Goal: Task Accomplishment & Management: Complete application form

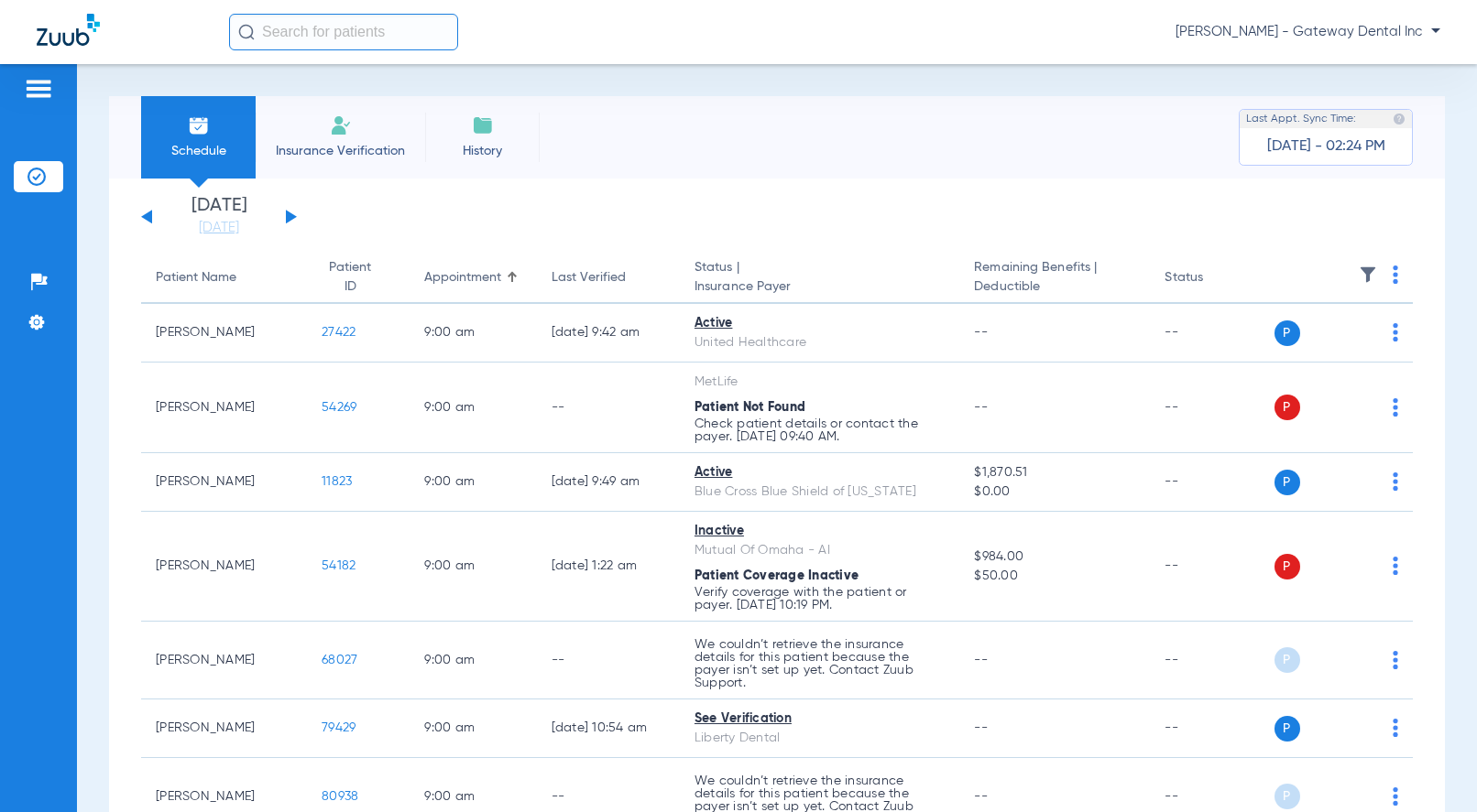
click at [294, 216] on button at bounding box center [291, 216] width 11 height 14
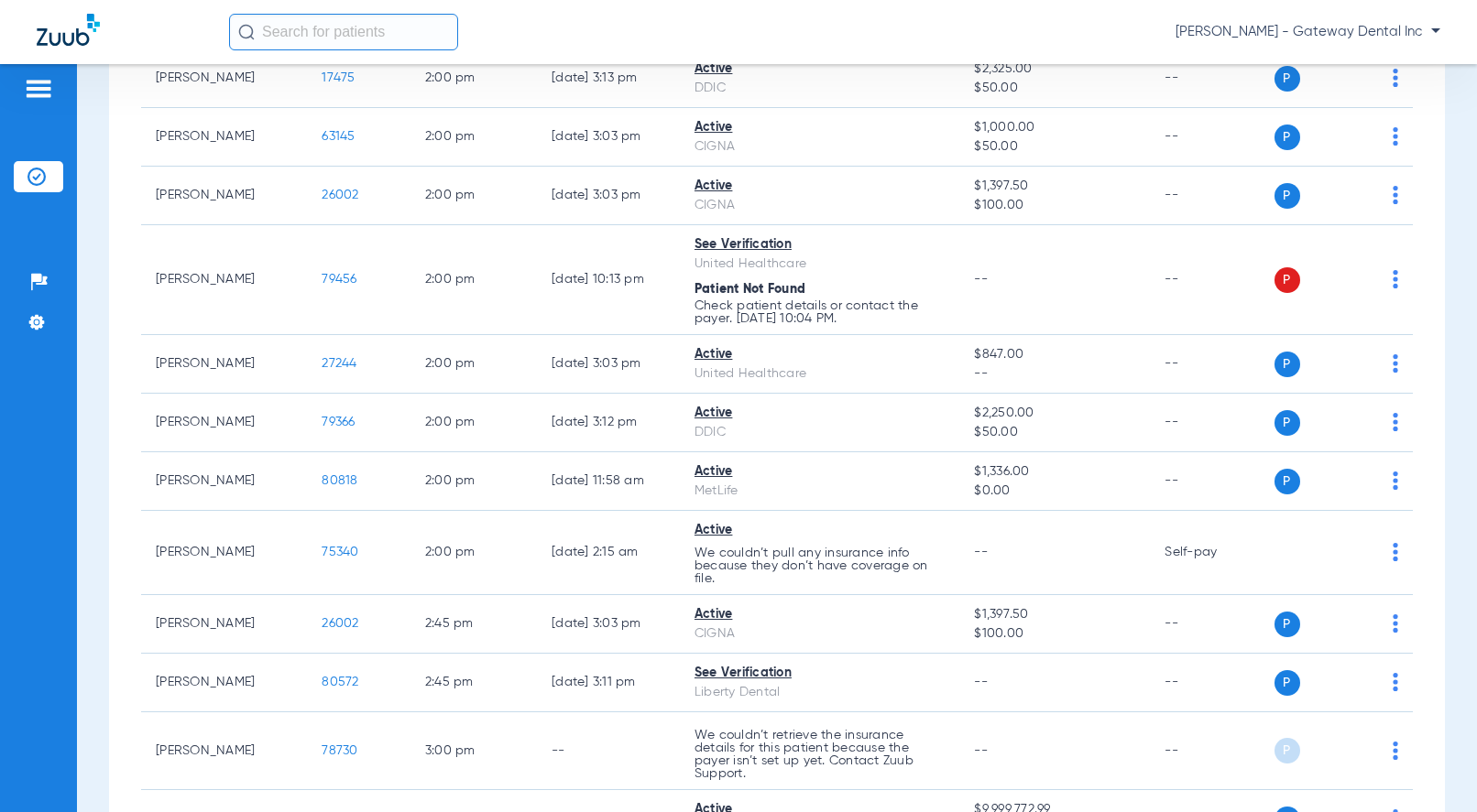
scroll to position [2565, 0]
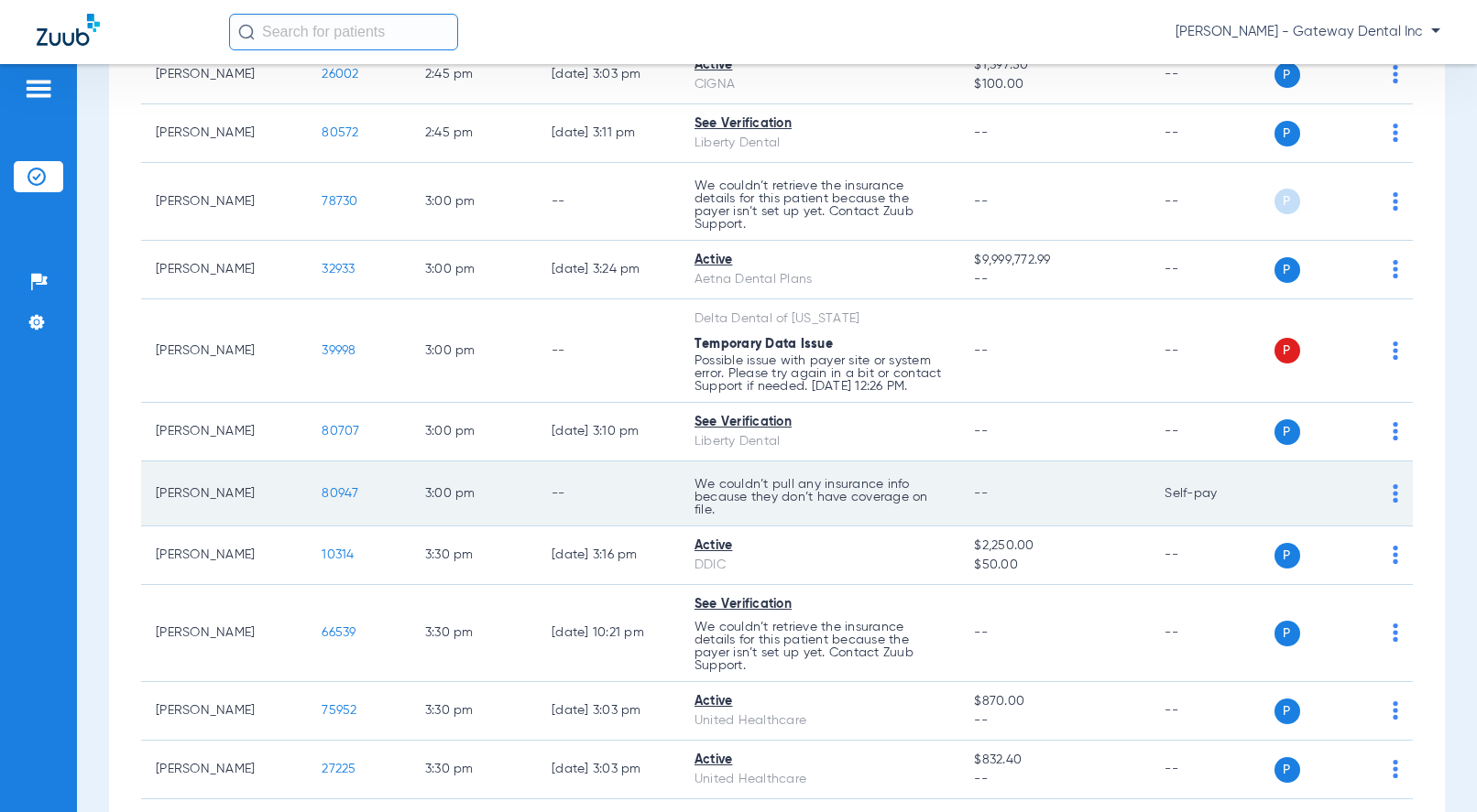
click at [321, 490] on span "80947" at bounding box center [339, 493] width 37 height 13
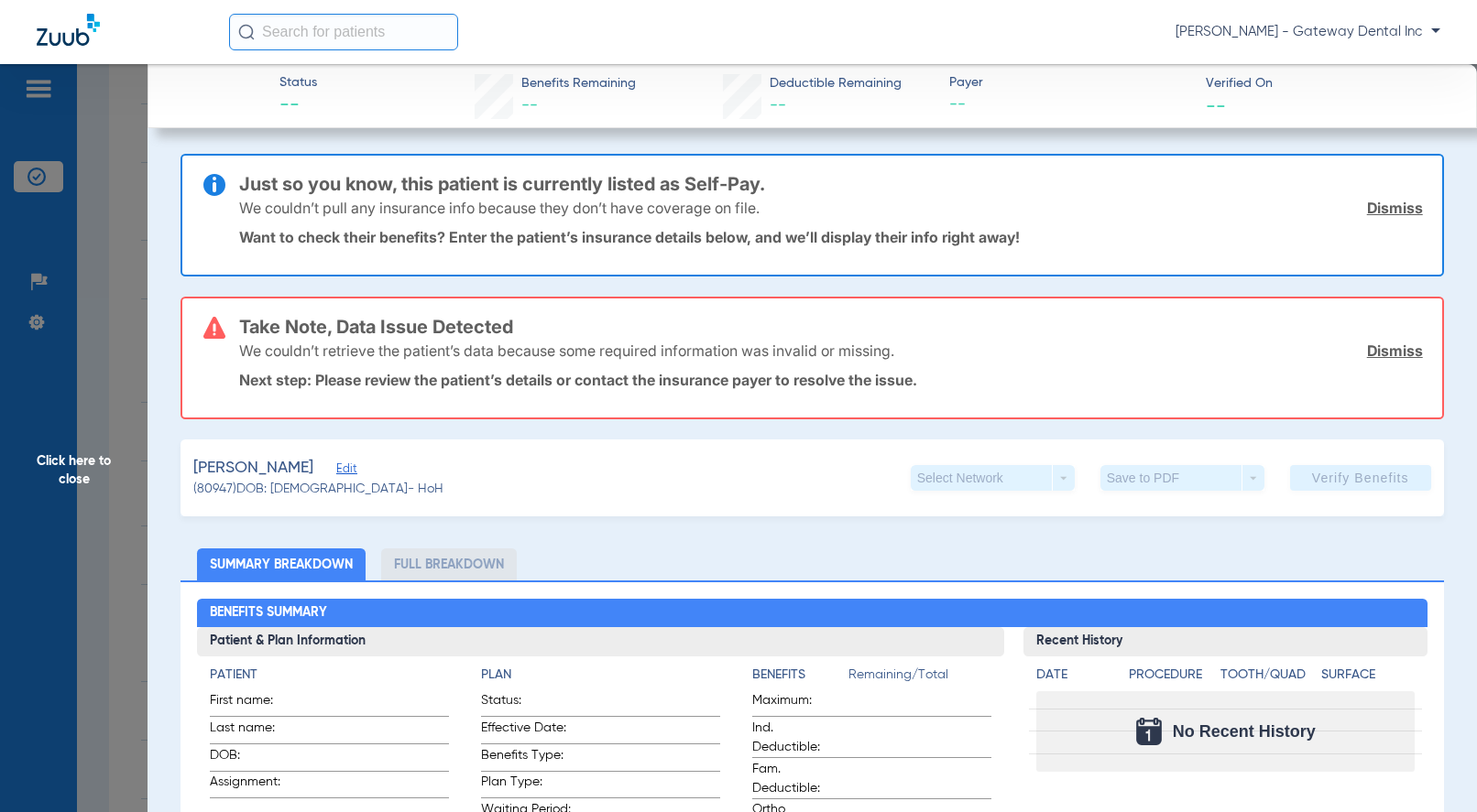
click at [353, 470] on span "Edit" at bounding box center [344, 471] width 16 height 17
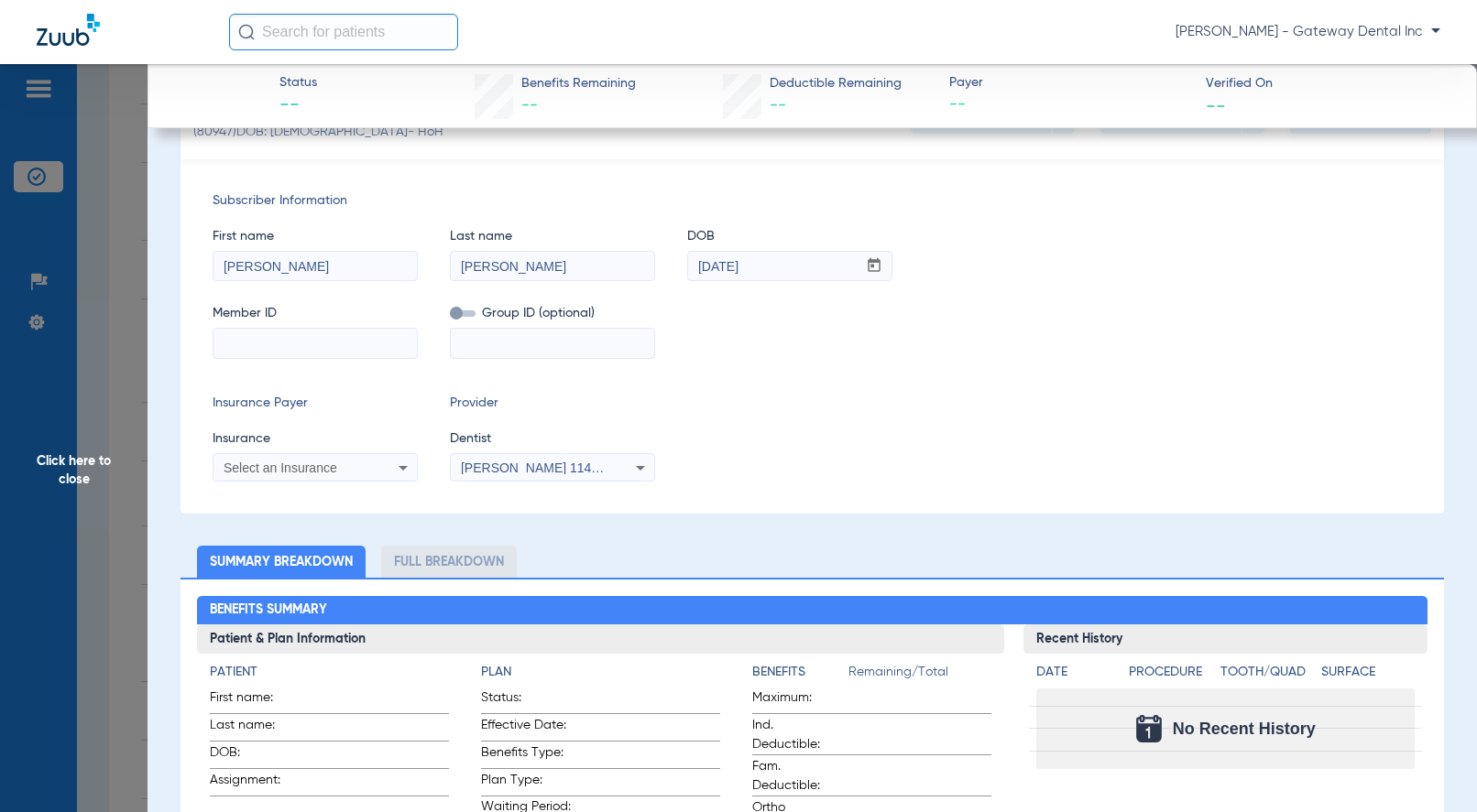
scroll to position [367, 0]
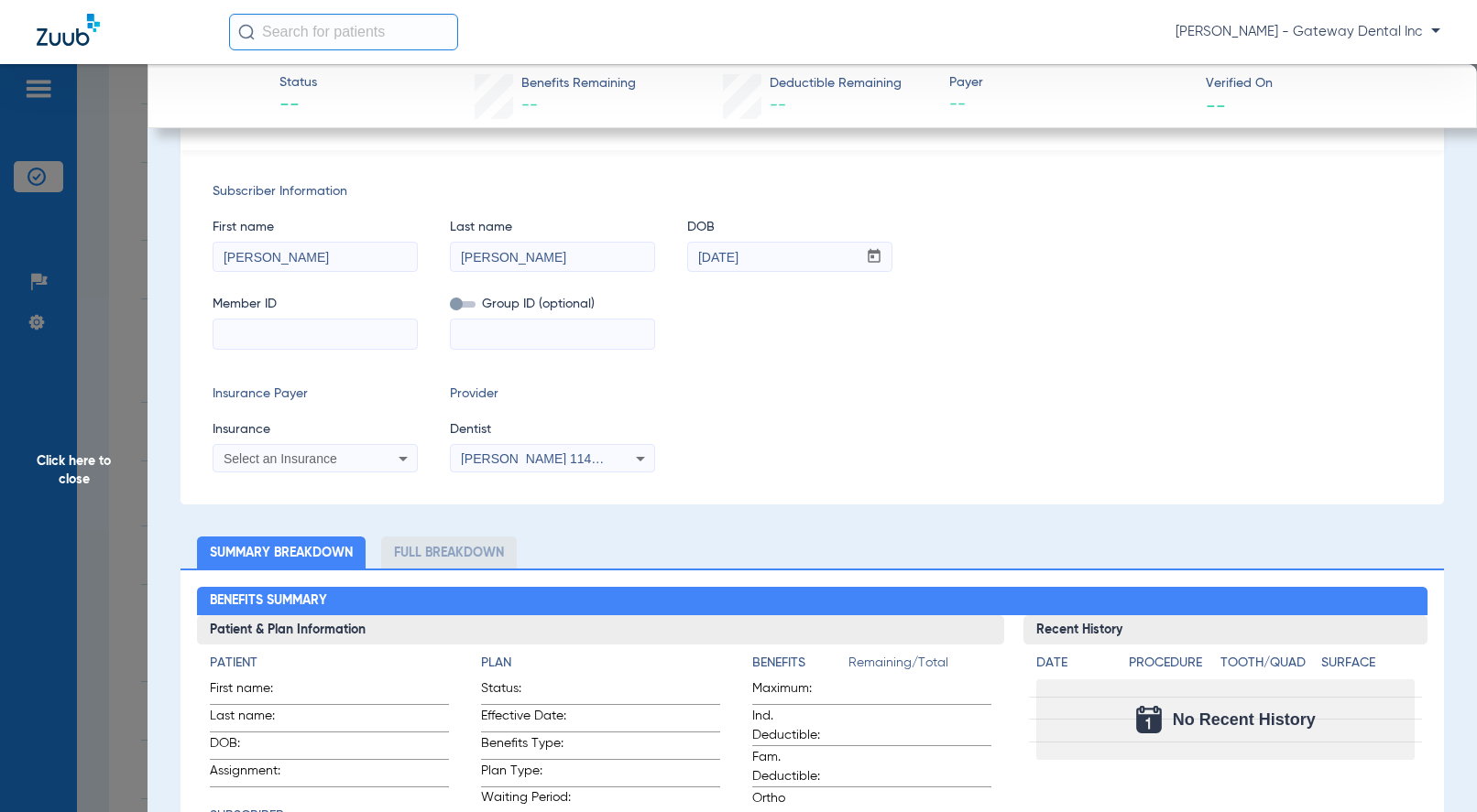
click at [309, 337] on input at bounding box center [315, 334] width 203 height 29
paste input "114983299601"
type input "114983299601"
click at [460, 308] on span at bounding box center [462, 304] width 26 height 7
click at [450, 308] on input "checkbox" at bounding box center [450, 308] width 0 height 0
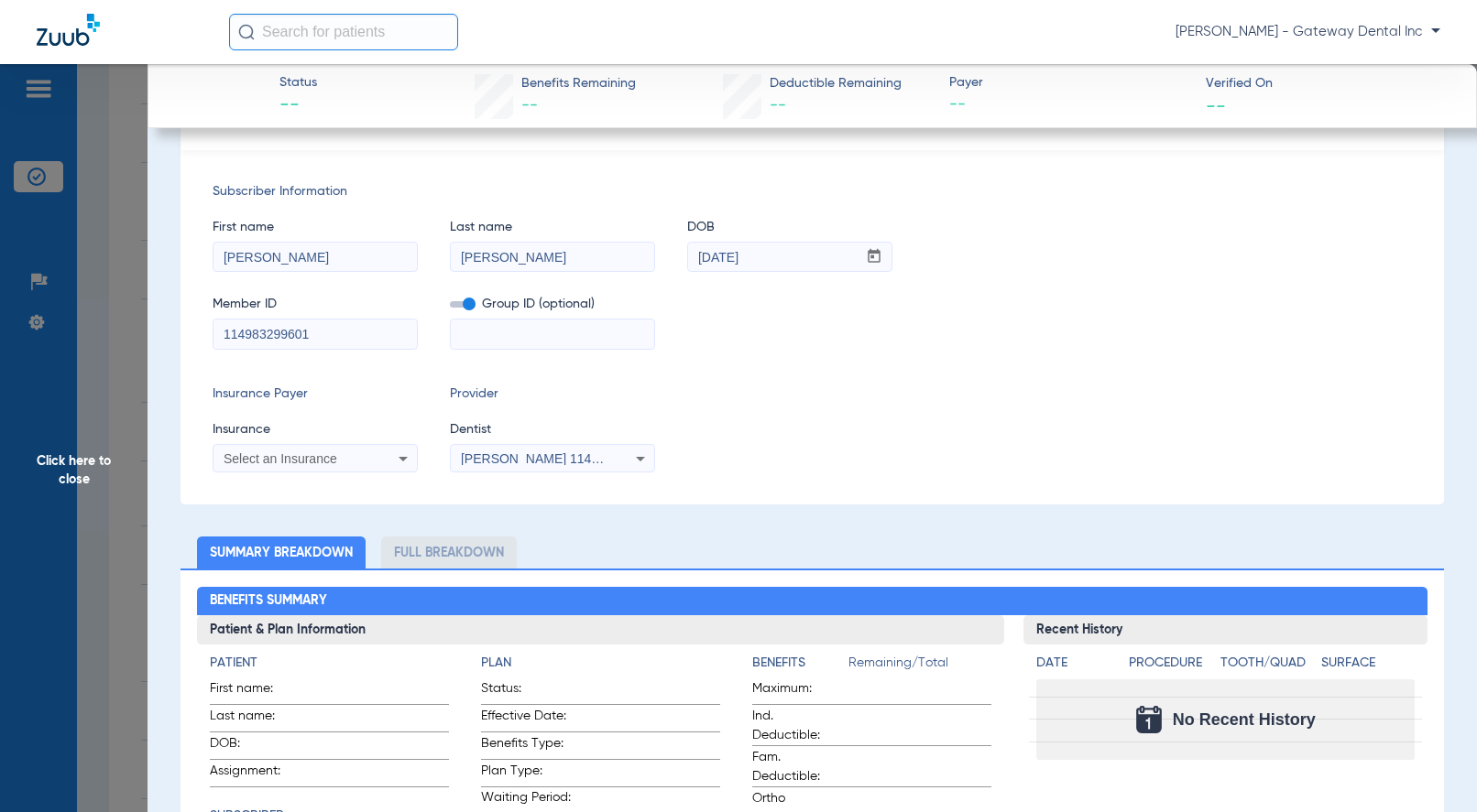
click at [532, 325] on input at bounding box center [552, 334] width 203 height 29
paste input "17421-08002"
type input "17421-08002"
click at [305, 467] on div "Select an Insurance" at bounding box center [315, 458] width 203 height 22
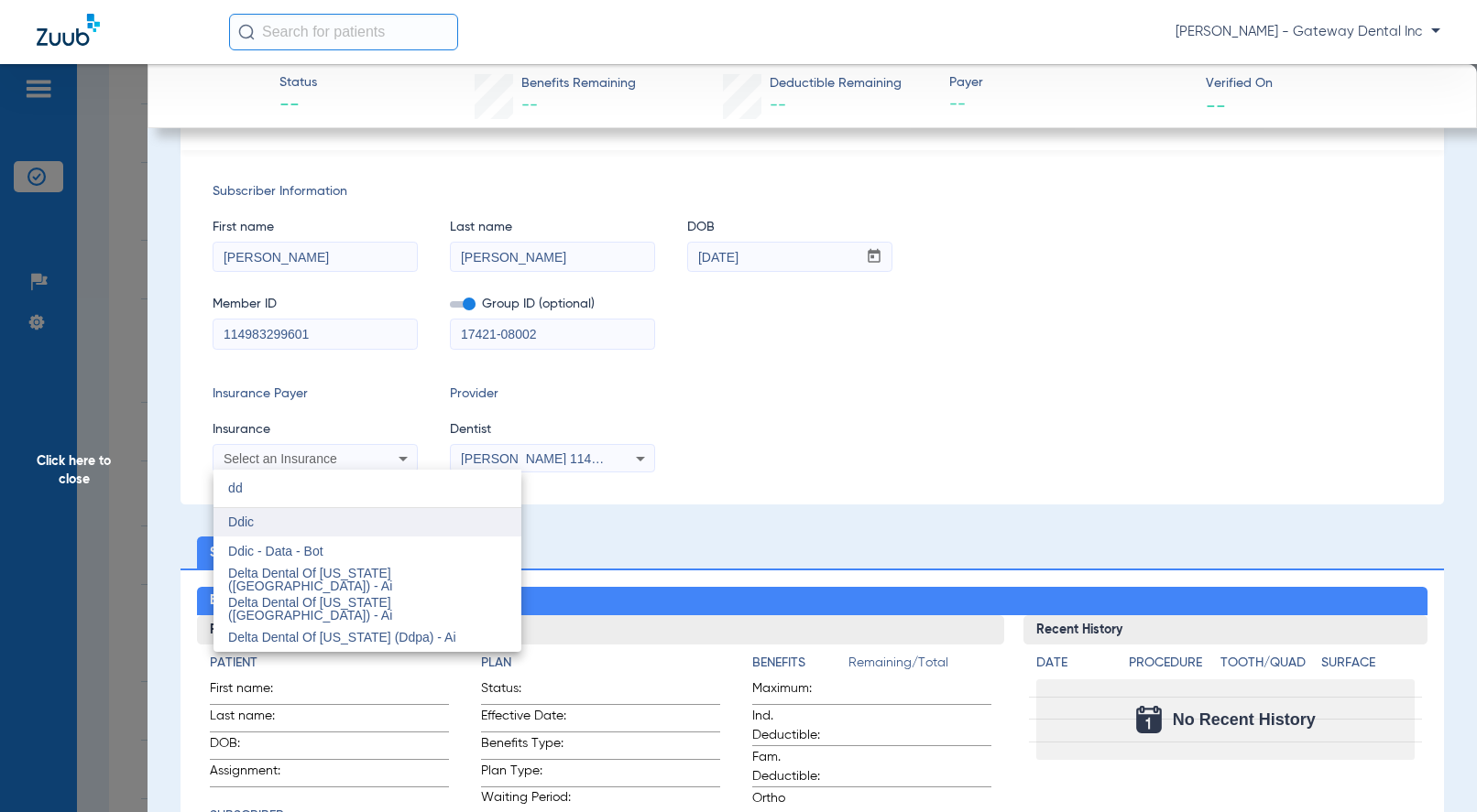
type input "dd"
click at [305, 520] on mat-option "Ddic" at bounding box center [368, 523] width 308 height 29
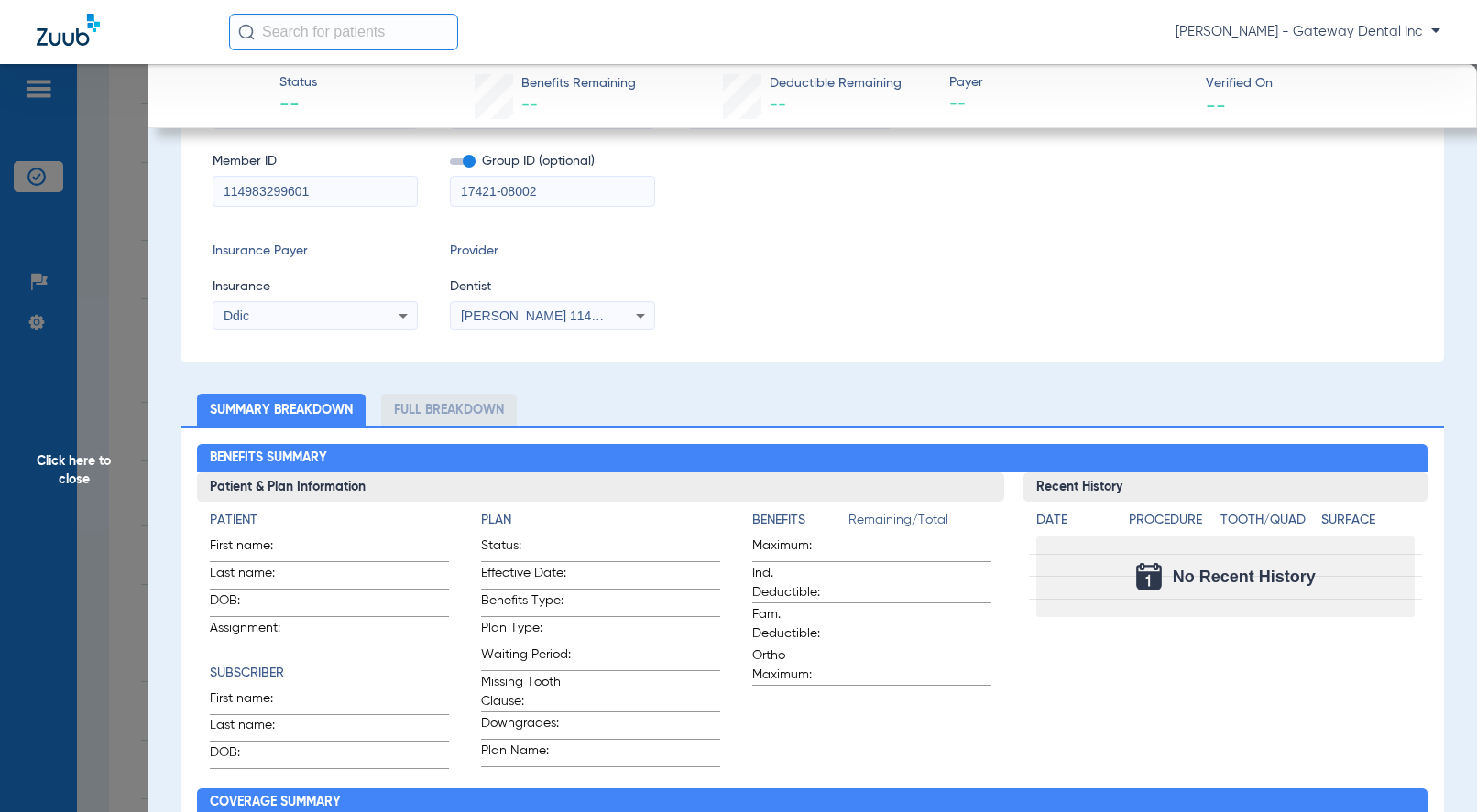
scroll to position [223, 0]
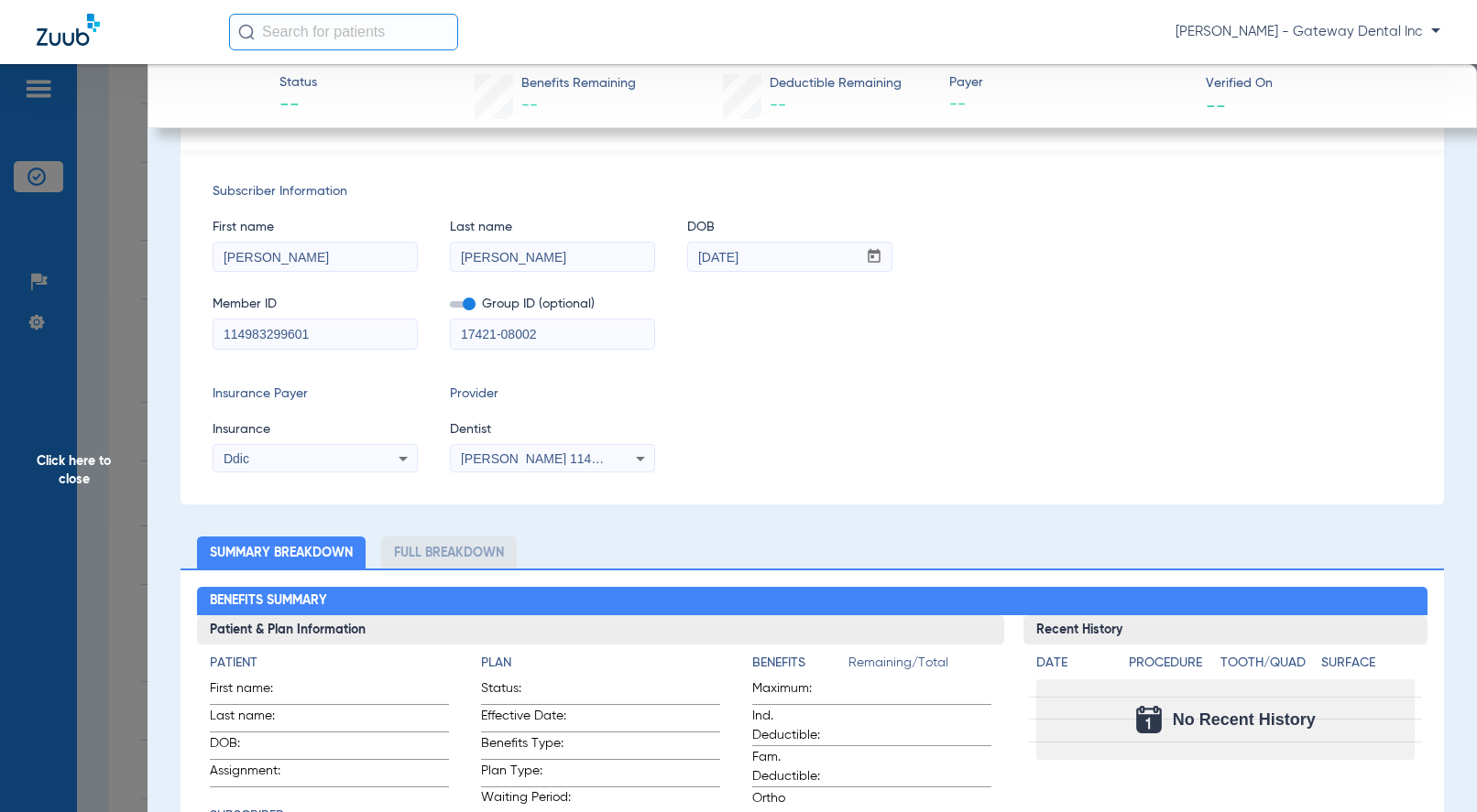
click at [540, 453] on span "[PERSON_NAME] 1144249780" at bounding box center [550, 459] width 181 height 15
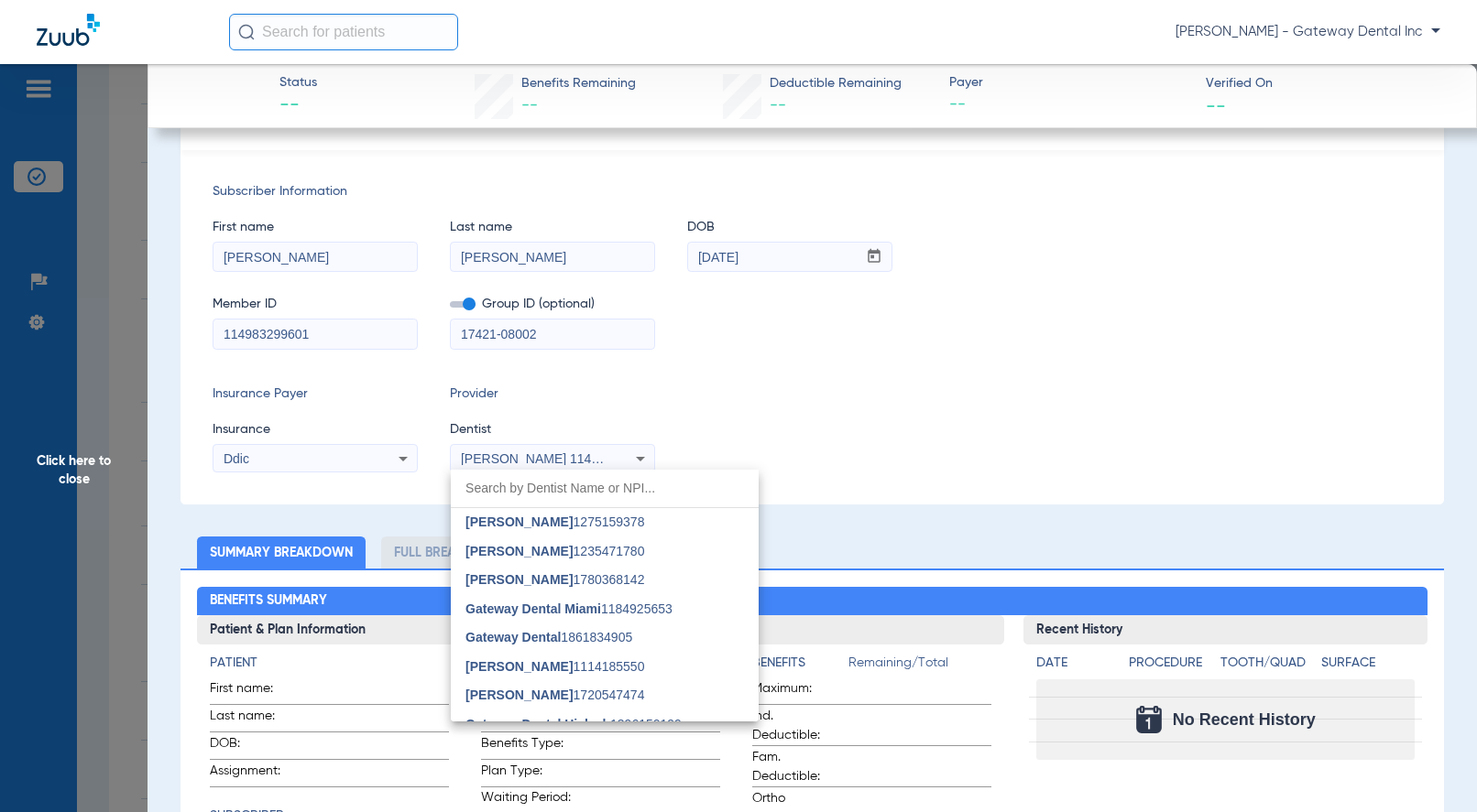
scroll to position [75, 0]
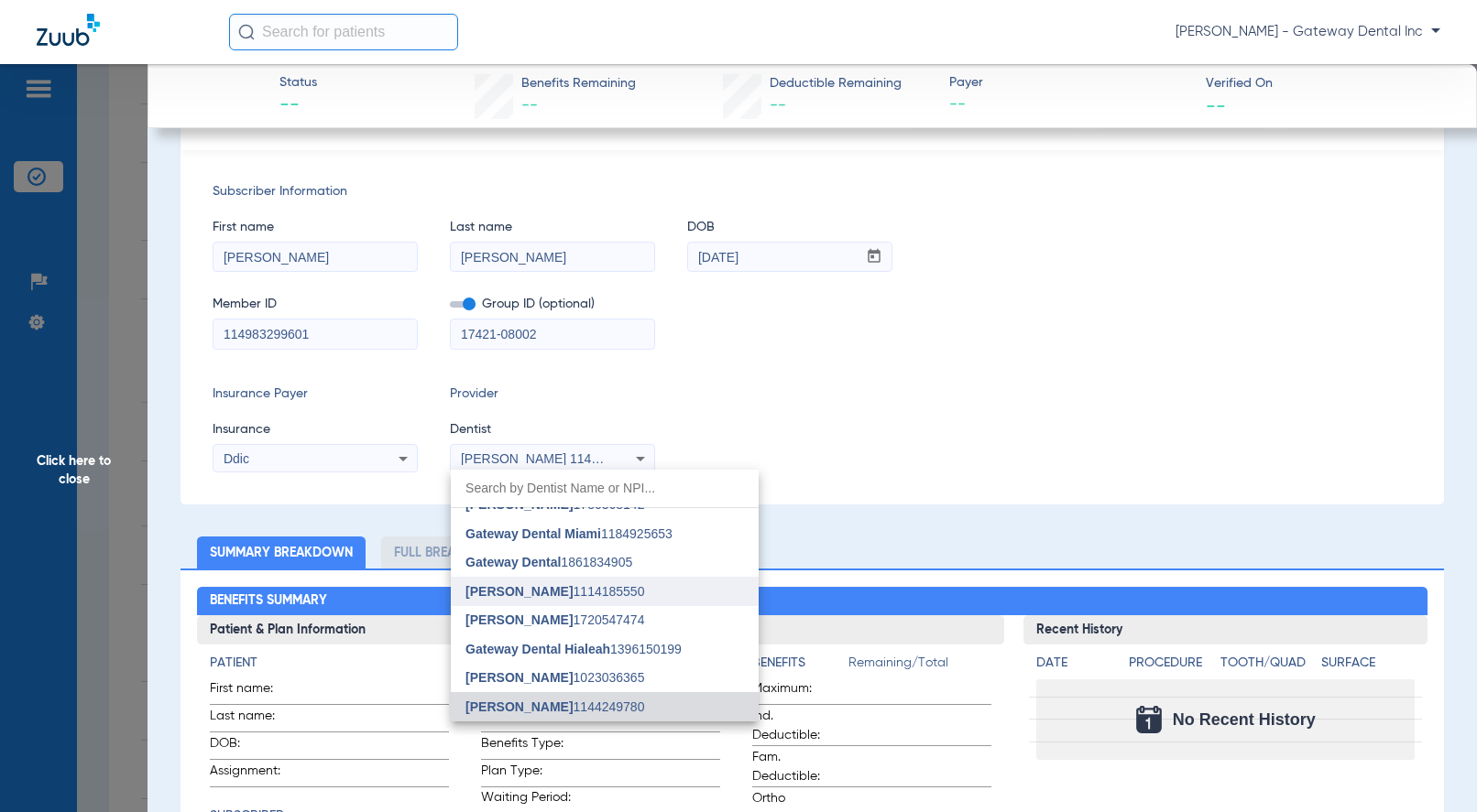
click at [552, 590] on span "[PERSON_NAME]" at bounding box center [518, 592] width 107 height 15
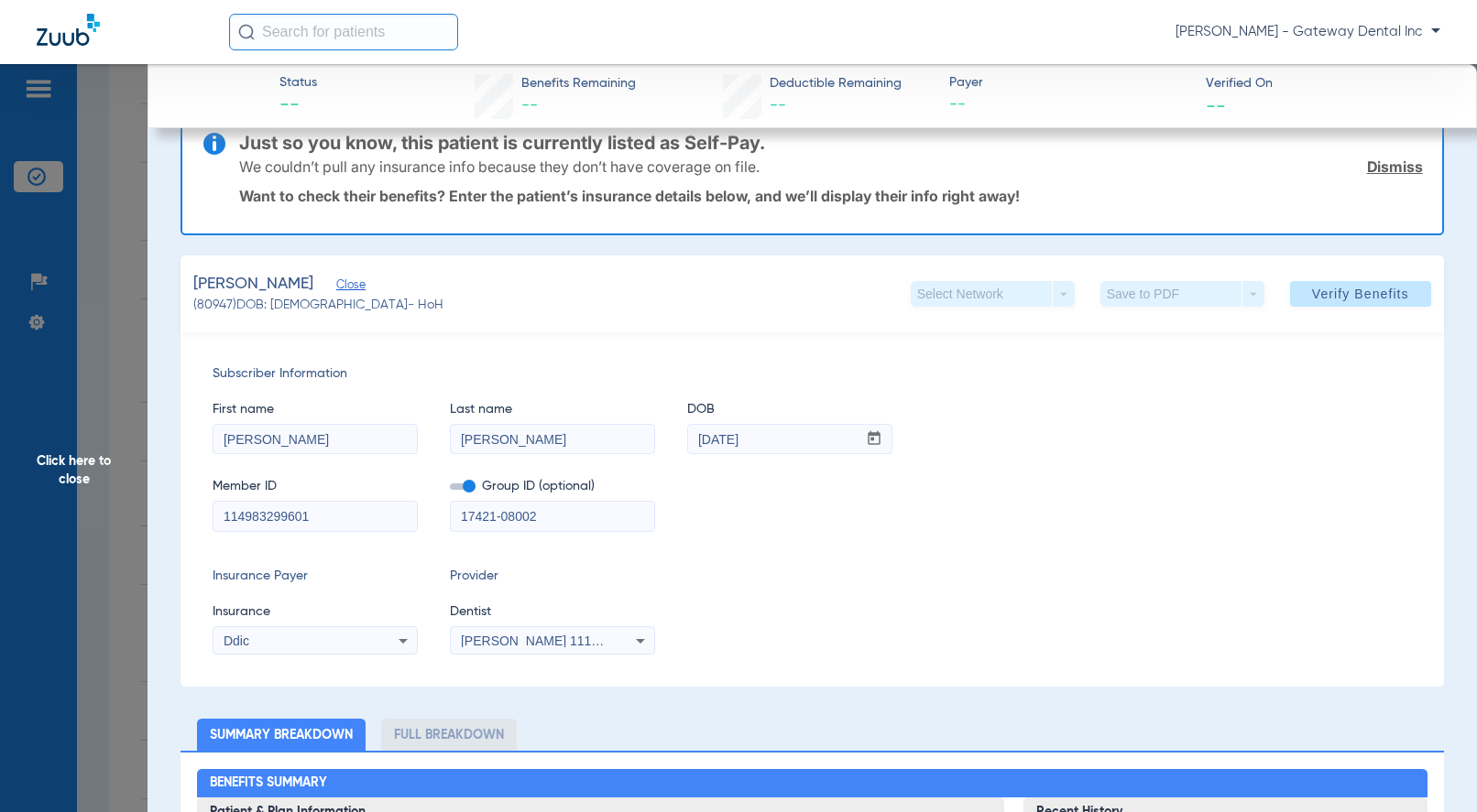
scroll to position [41, 0]
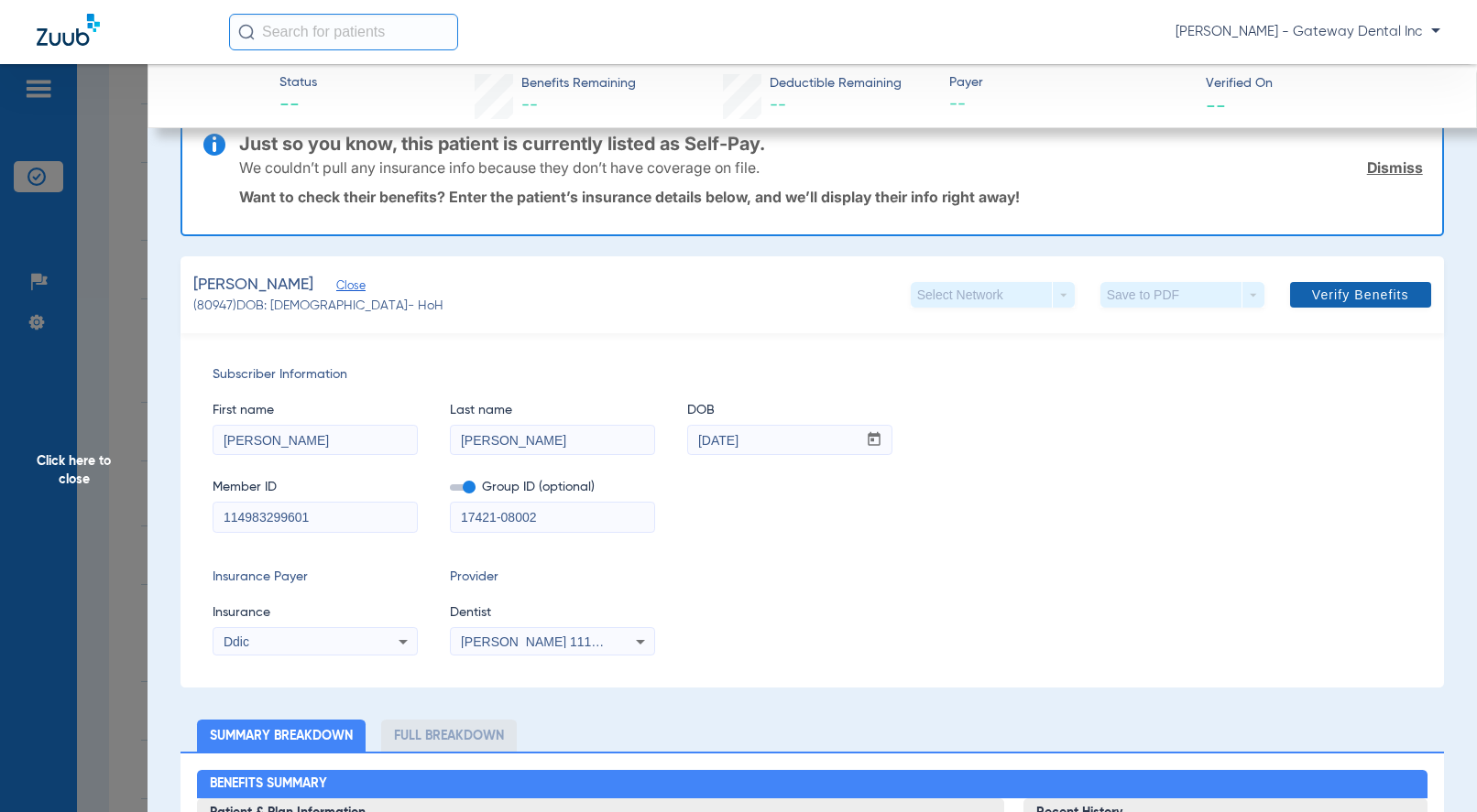
click at [1335, 285] on span at bounding box center [1360, 295] width 141 height 44
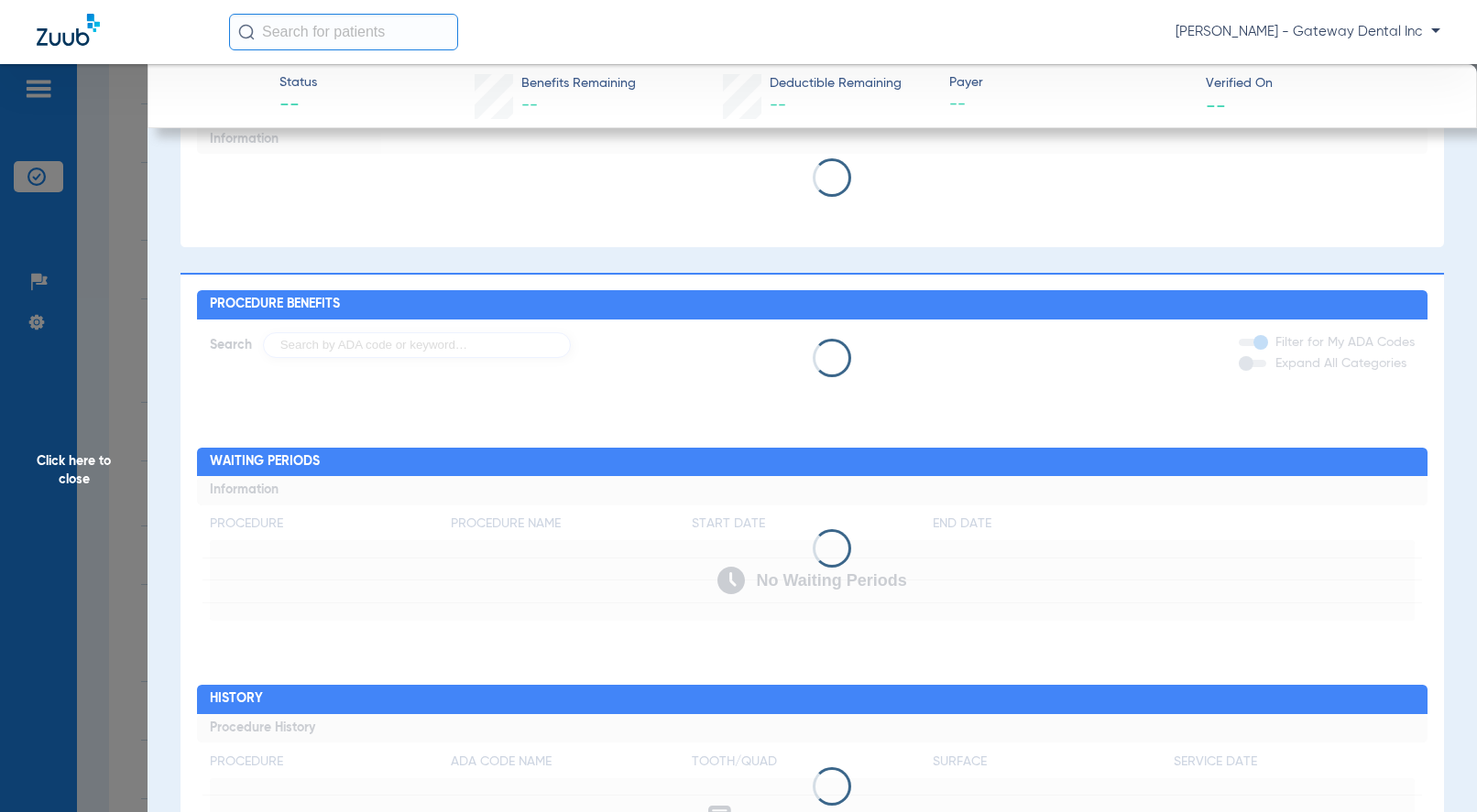
scroll to position [824, 0]
